Goal: Communication & Community: Answer question/provide support

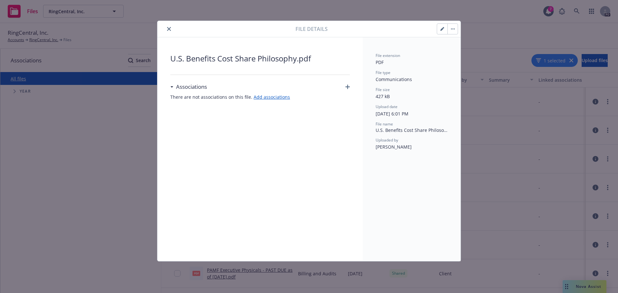
click at [169, 27] on button "close" at bounding box center [169, 29] width 8 height 8
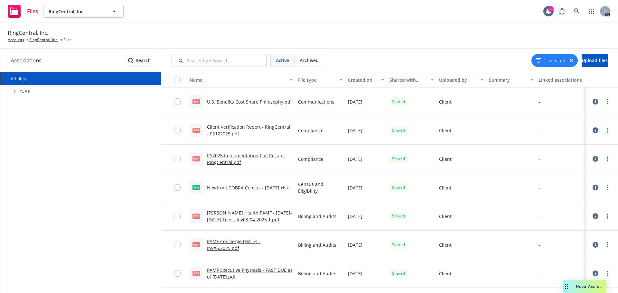
click at [254, 101] on link "U.S. Benefits Cost Share Philosophy.pdf" at bounding box center [249, 102] width 85 height 6
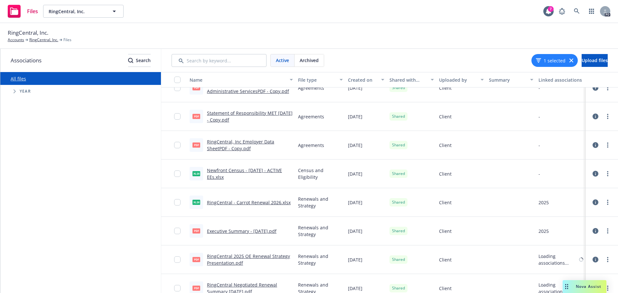
scroll to position [611, 0]
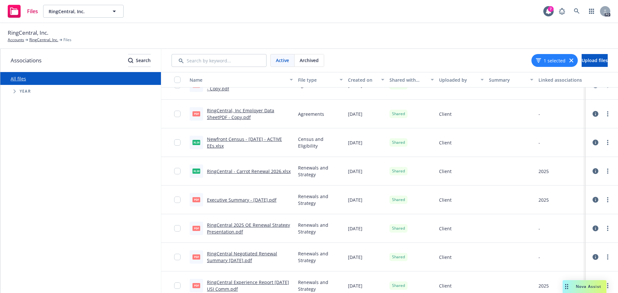
click at [244, 172] on link "RingCentral - Carrot Renewal 2026.xlsx" at bounding box center [249, 171] width 84 height 6
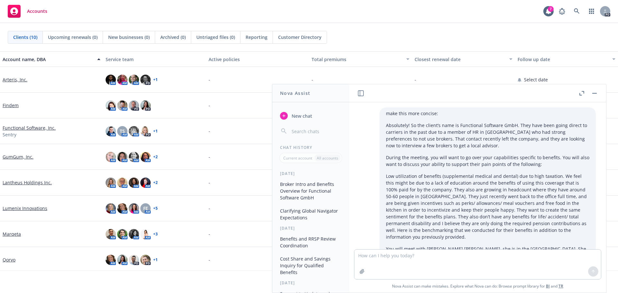
scroll to position [122, 0]
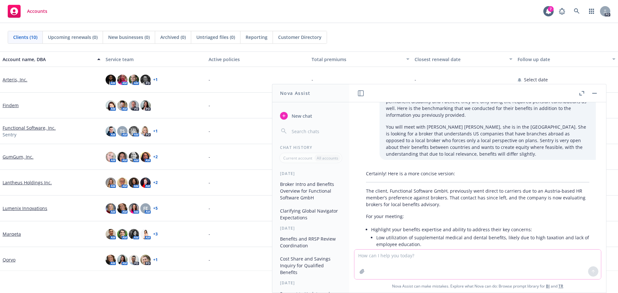
click at [373, 256] on textarea at bounding box center [477, 265] width 246 height 30
type textarea "make more concise and professional while maintaining my credibility"
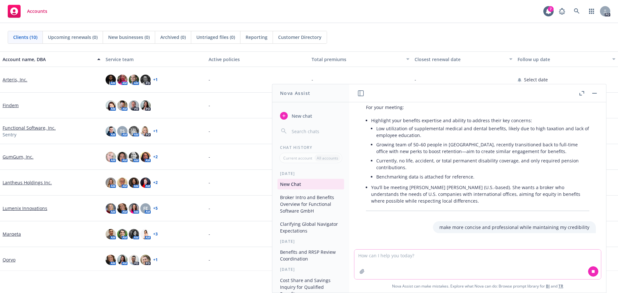
scroll to position [234, 0]
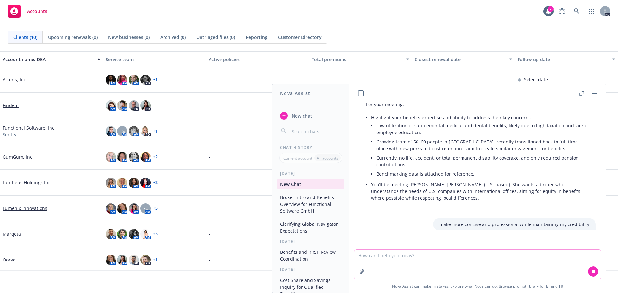
paste textarea "Sounds good! In total transparency, I am working to gather information for a se…"
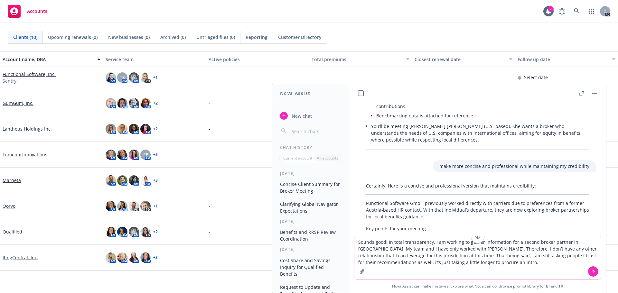
scroll to position [303, 0]
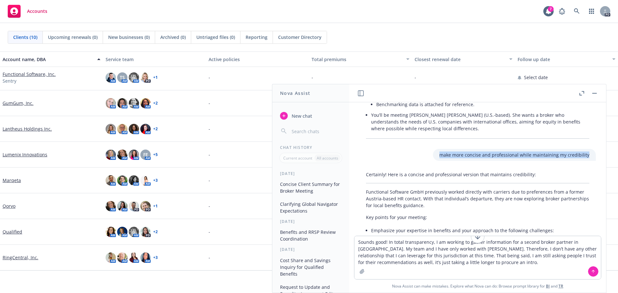
drag, startPoint x: 435, startPoint y: 149, endPoint x: 579, endPoint y: 154, distance: 143.6
click at [579, 154] on div "make more concise and professional while maintaining my credibility" at bounding box center [514, 155] width 163 height 12
copy p "make more concise and professional while maintaining my credibility"
click at [356, 244] on textarea "Sounds good! In total transparency, I am working to gather information for a se…" at bounding box center [477, 257] width 246 height 43
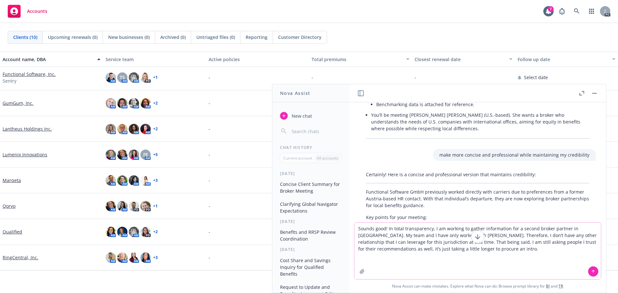
click at [363, 223] on textarea "Sounds good! In total transparency, I am working to gather information for a se…" at bounding box center [477, 251] width 246 height 57
paste textarea "make more concise and professional while maintaining my credibility"
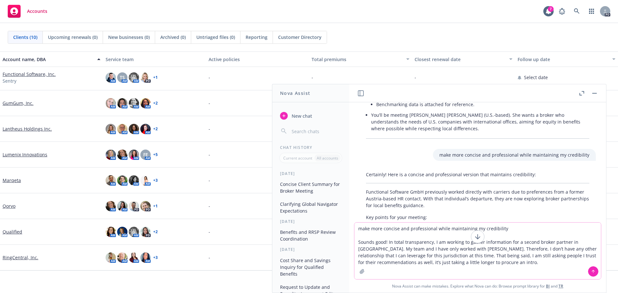
type textarea "make more concise and professional while maintaining my credibility Sounds good…"
click at [591, 270] on icon at bounding box center [593, 271] width 5 height 5
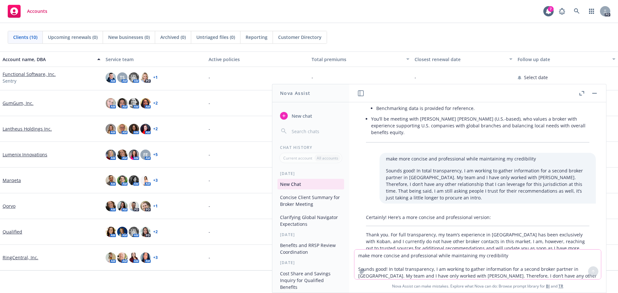
scroll to position [495, 0]
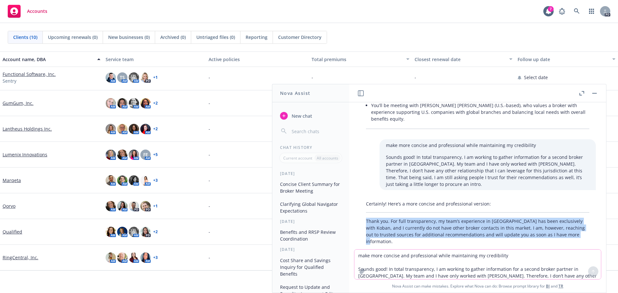
drag, startPoint x: 395, startPoint y: 228, endPoint x: 363, endPoint y: 208, distance: 38.5
click at [363, 208] on div "Certainly! Here’s a more concise and professional version: Thank you. For full …" at bounding box center [477, 223] width 236 height 50
copy p "Thank you. For full transparency, my team’s experience in Austria has been excl…"
